Goal: Transaction & Acquisition: Purchase product/service

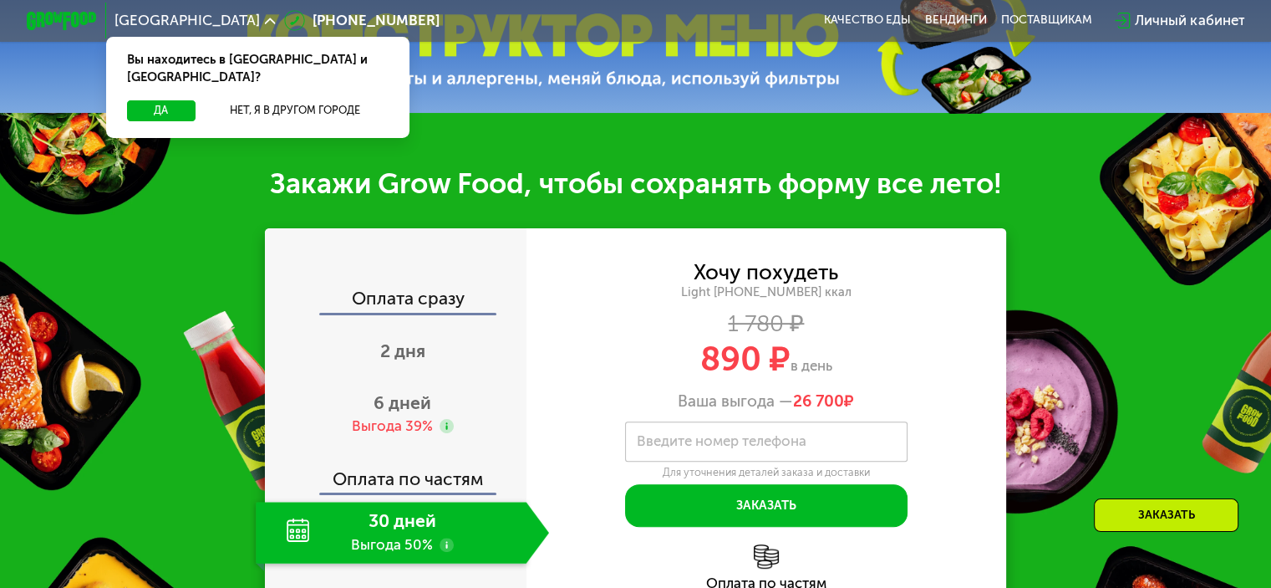
scroll to position [669, 0]
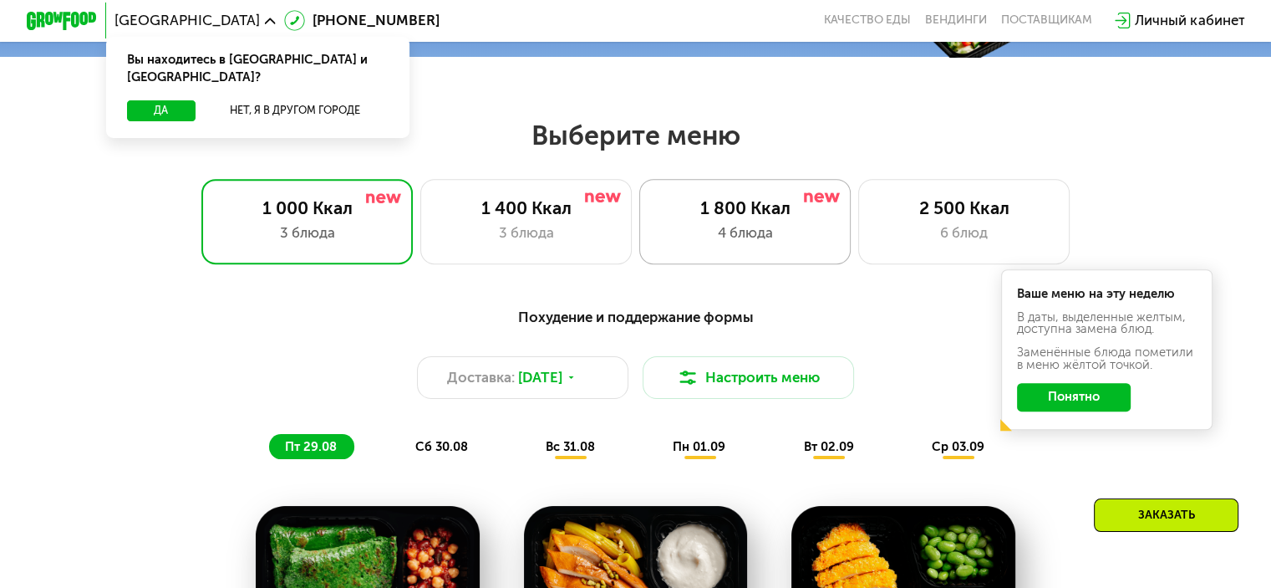
click at [749, 218] on div "1 800 Ккал" at bounding box center [745, 207] width 175 height 21
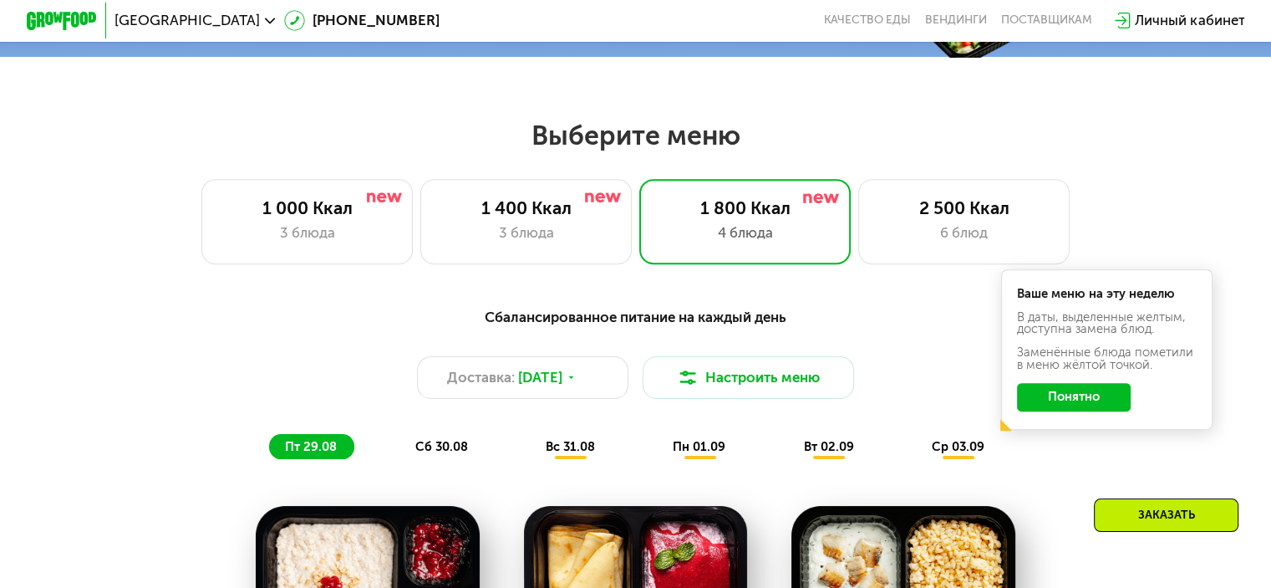
click at [1088, 457] on div "Сбалансированное питание на каждый день Доставка: [DATE] Настроить меню пт 29.0…" at bounding box center [636, 382] width 1046 height 153
click at [1070, 410] on button "Понятно" at bounding box center [1074, 397] width 114 height 28
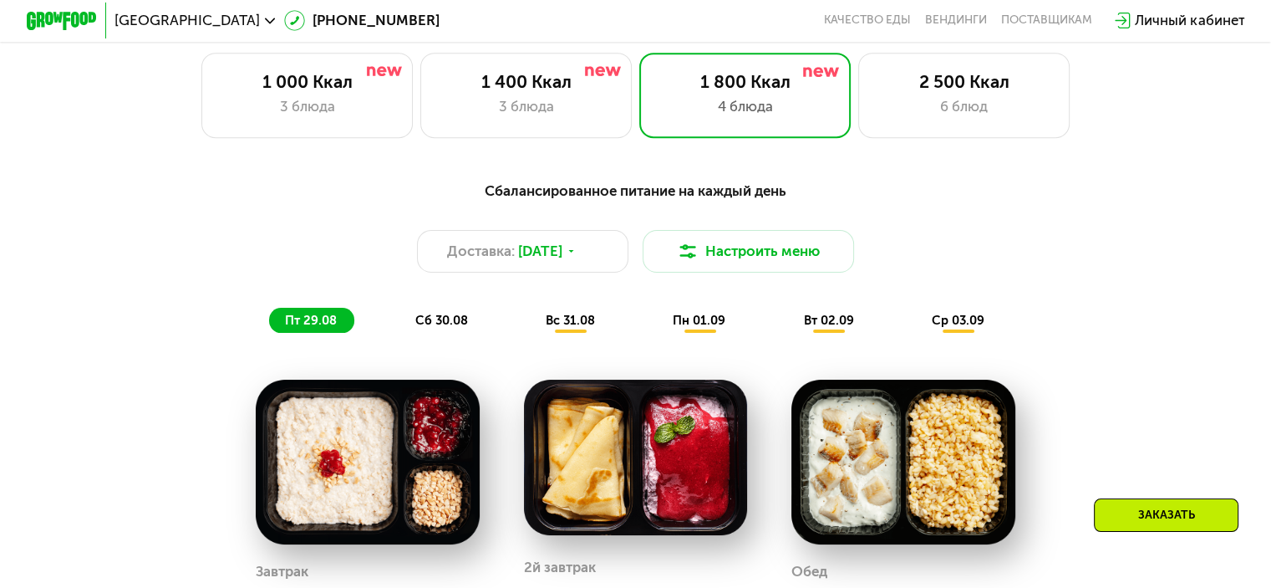
scroll to position [780, 0]
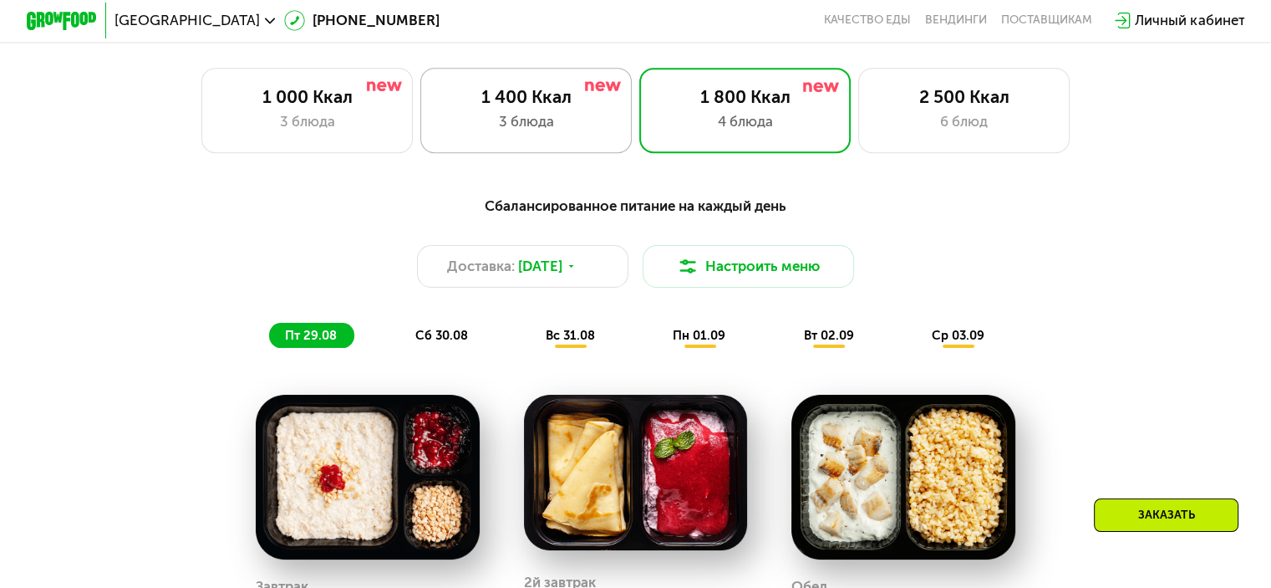
click at [639, 88] on div "1 400 Ккал 3 блюда" at bounding box center [745, 110] width 212 height 84
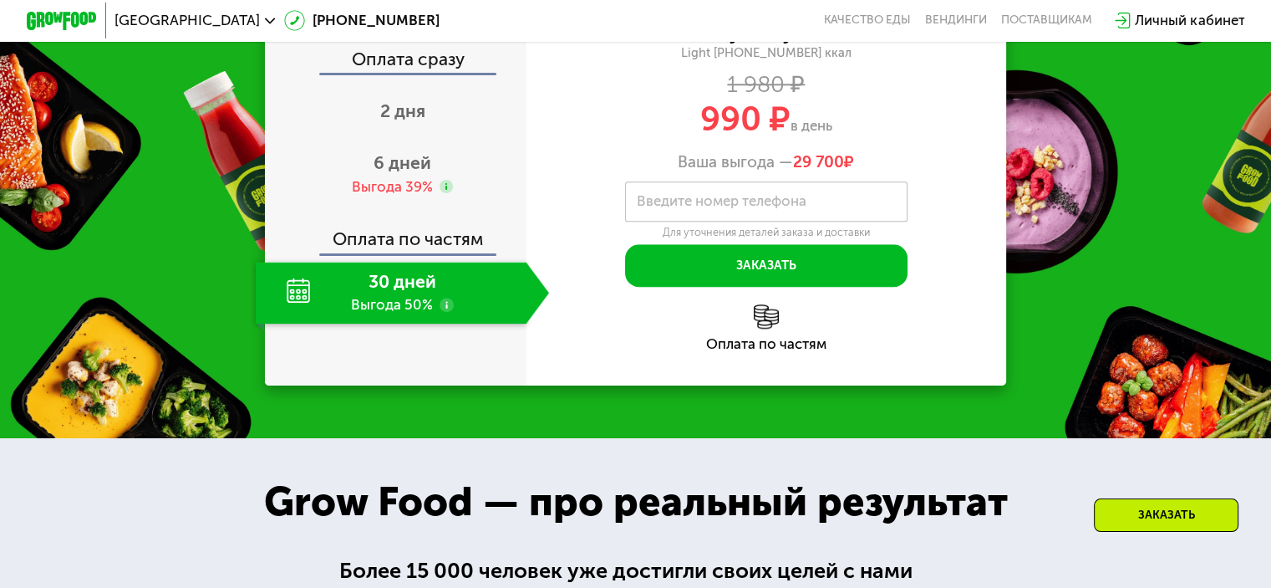
scroll to position [1783, 0]
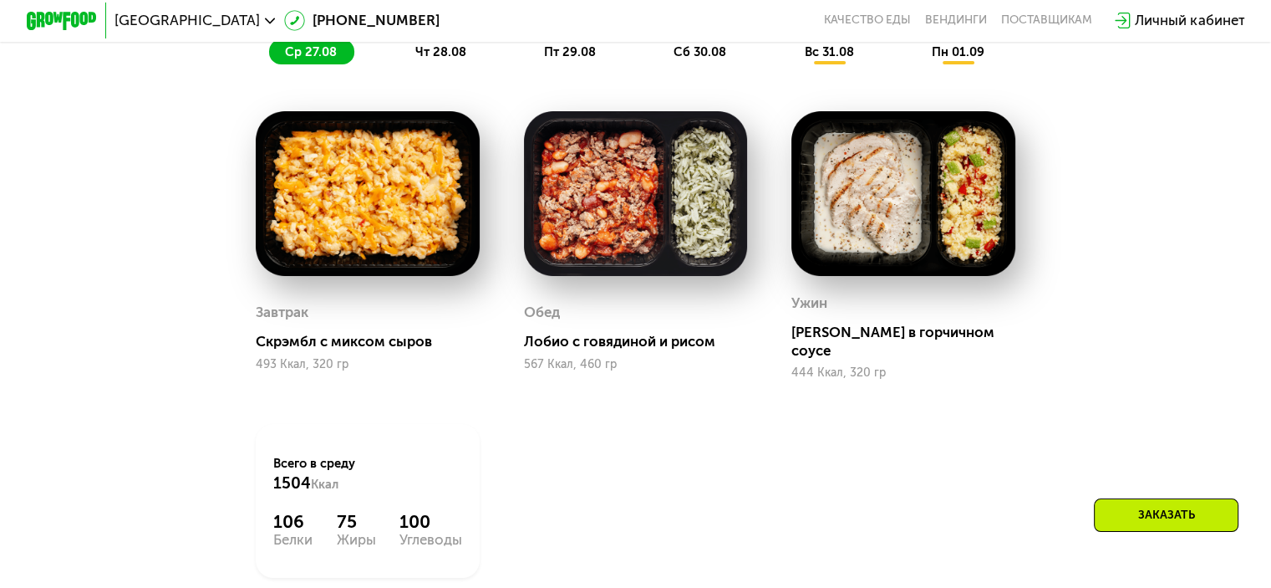
drag, startPoint x: 1206, startPoint y: 277, endPoint x: 1193, endPoint y: 103, distance: 175.2
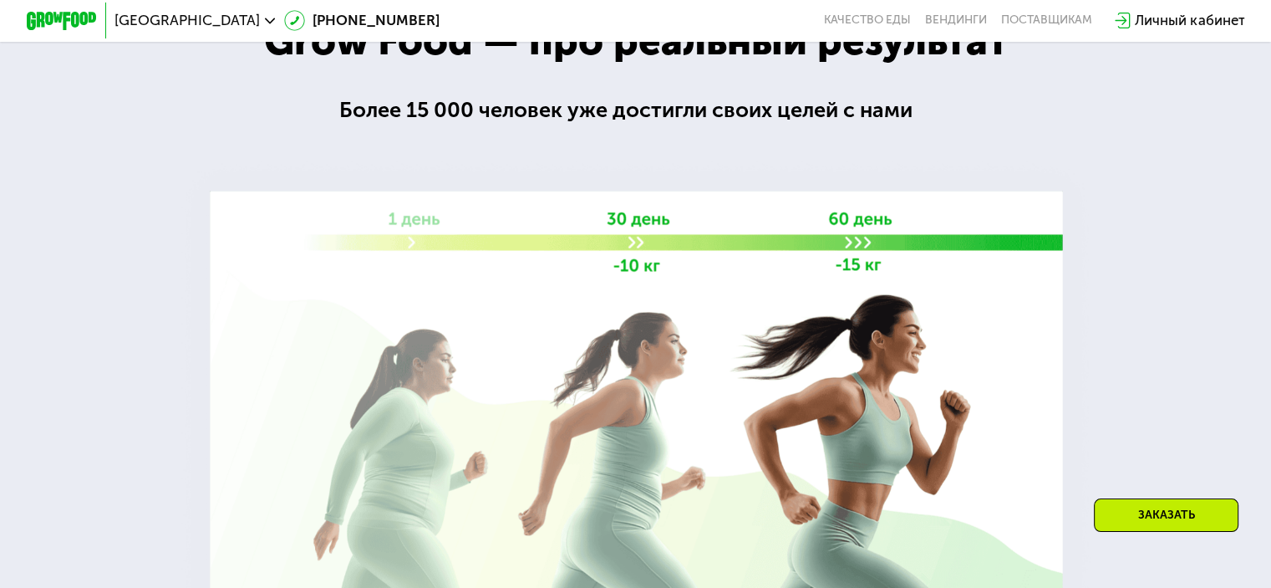
scroll to position [2441, 0]
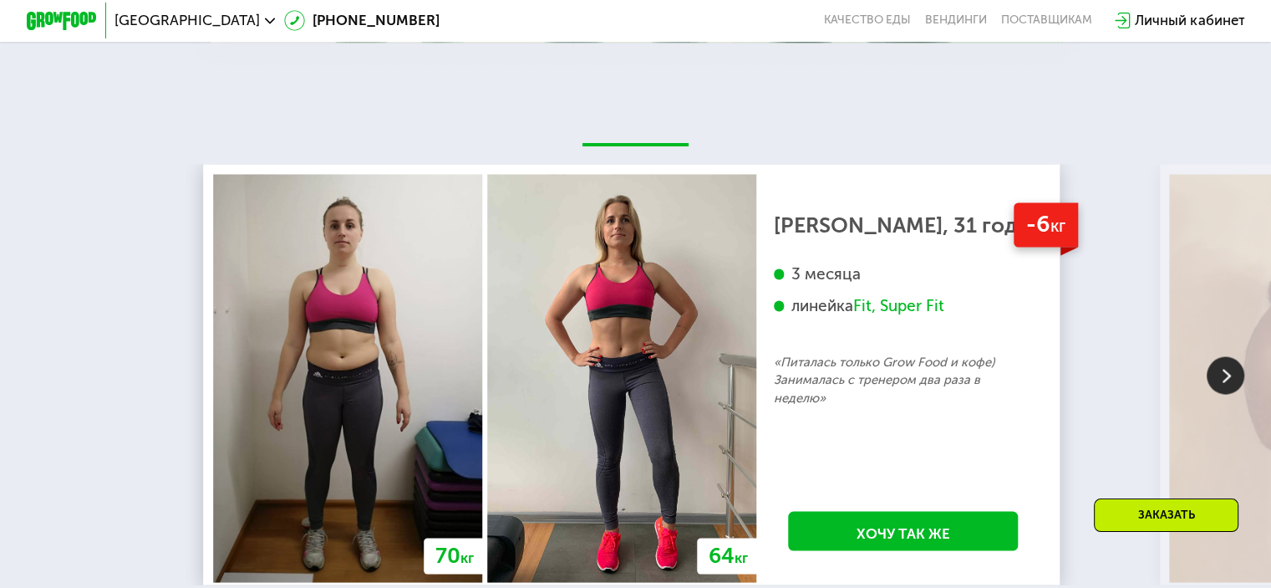
drag, startPoint x: 1092, startPoint y: 379, endPoint x: 1077, endPoint y: 293, distance: 88.1
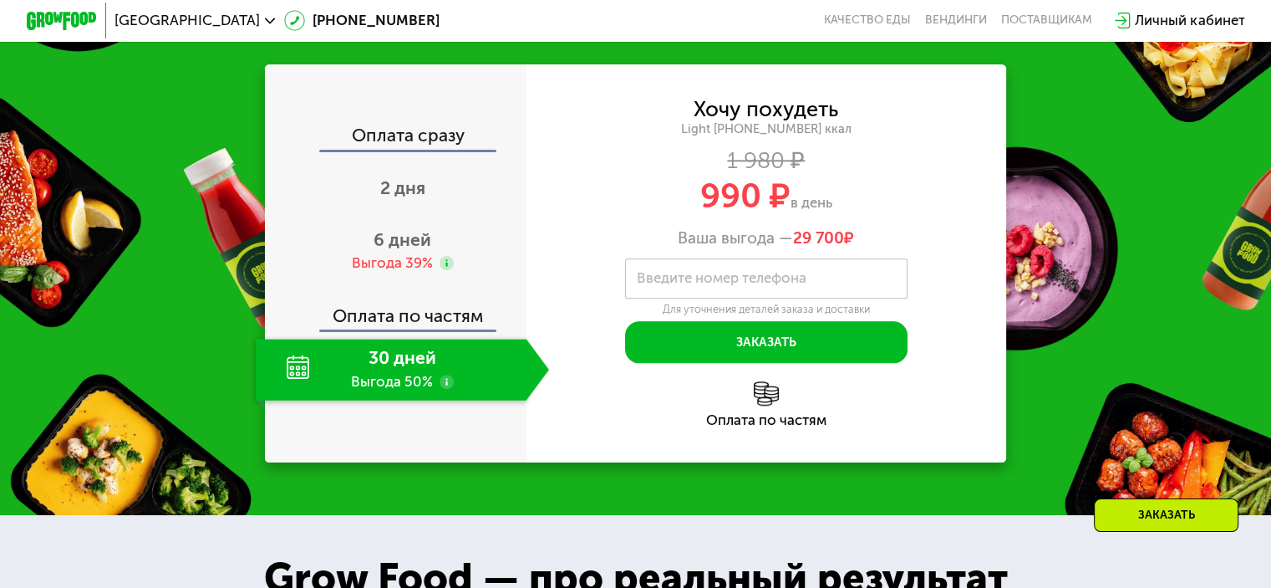
scroll to position [1765, 0]
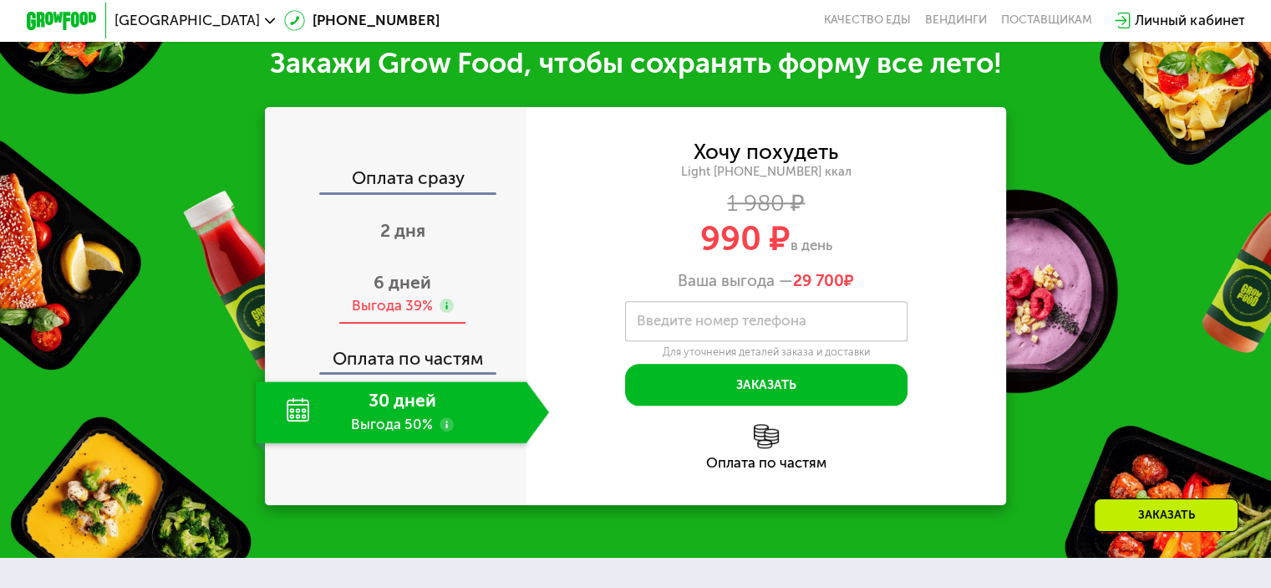
click at [405, 277] on span "6 дней" at bounding box center [403, 282] width 58 height 21
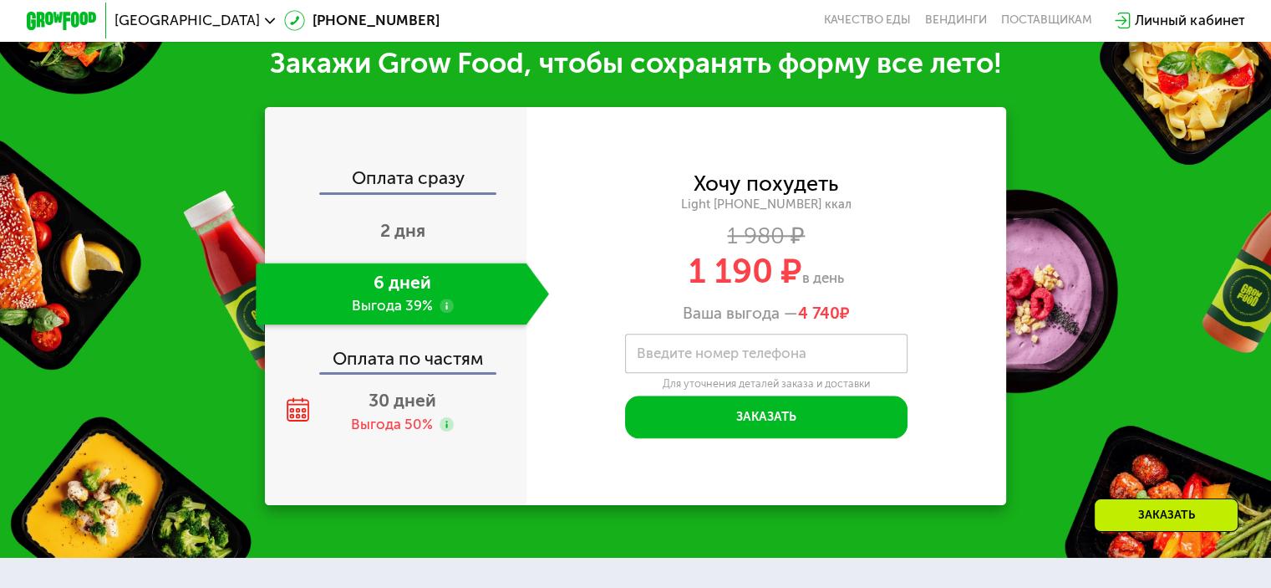
click at [445, 303] on use at bounding box center [447, 305] width 14 height 14
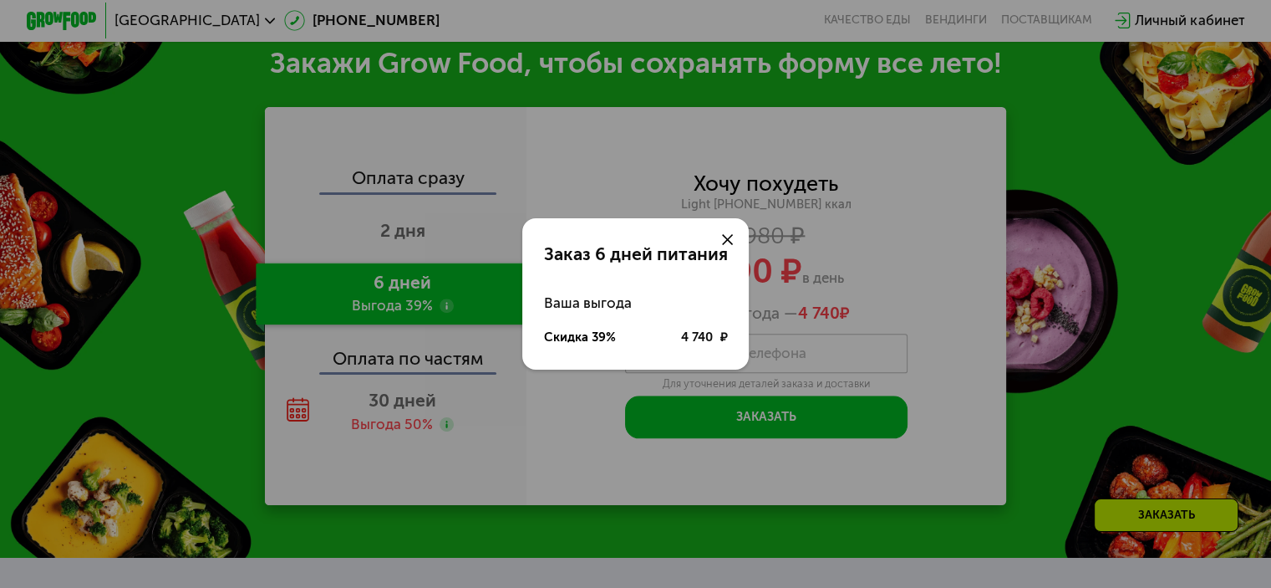
click at [447, 283] on div "Заказ 6 дней питания Ваша выгода Скидка 39% 4 740 ₽" at bounding box center [635, 294] width 1271 height 588
